Goal: Information Seeking & Learning: Learn about a topic

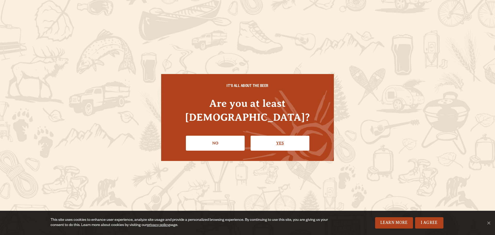
click at [290, 139] on link "Yes" at bounding box center [279, 142] width 59 height 15
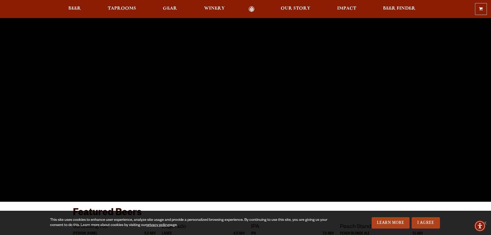
scroll to position [77, 0]
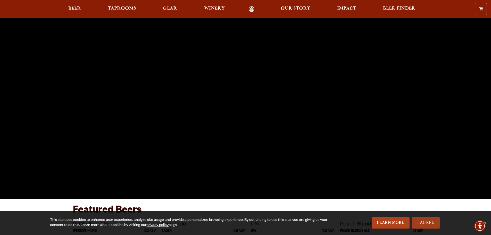
click at [423, 224] on link "I Agree" at bounding box center [425, 222] width 28 height 11
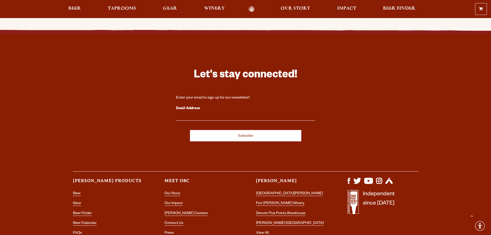
scroll to position [1513, 0]
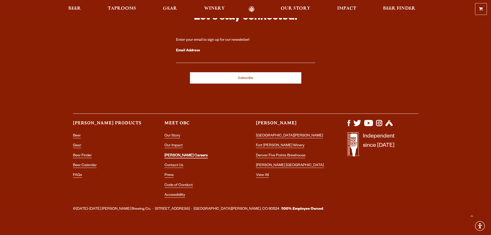
click at [170, 154] on link "[PERSON_NAME] Careers" at bounding box center [185, 156] width 43 height 5
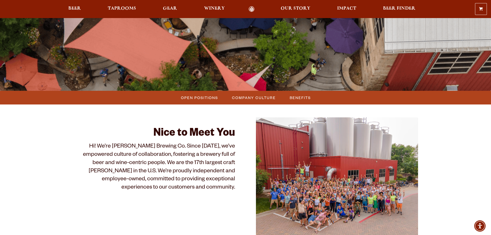
scroll to position [103, 0]
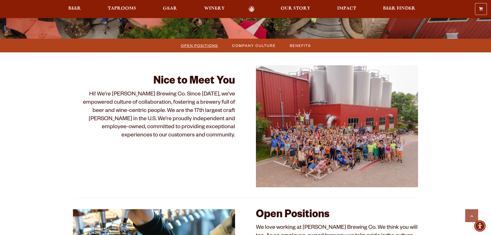
click at [200, 48] on span "Open Positions" at bounding box center [199, 45] width 37 height 7
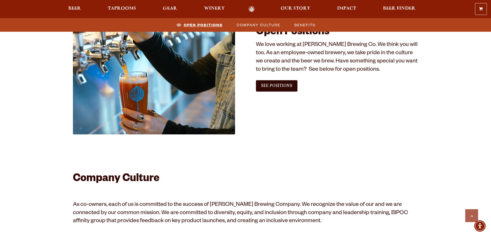
scroll to position [313, 0]
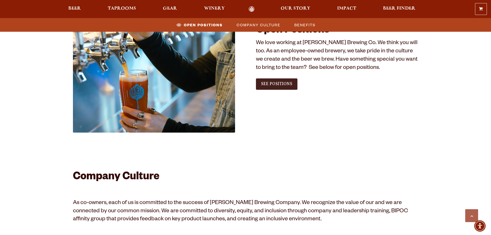
click at [267, 83] on span "See Positions" at bounding box center [276, 83] width 31 height 5
